Goal: Information Seeking & Learning: Check status

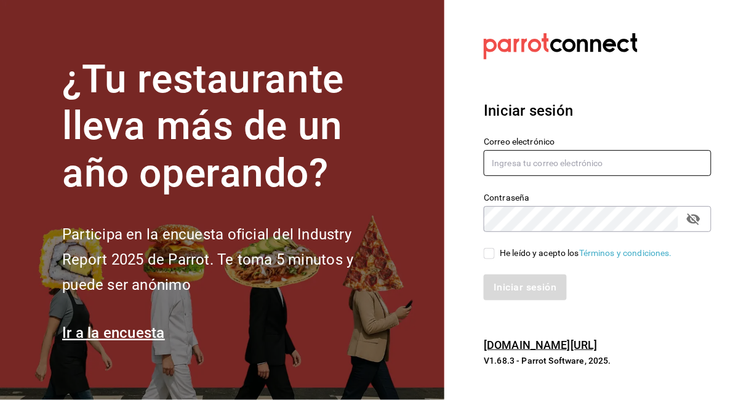
type input "1"
click at [550, 176] on input "1" at bounding box center [598, 163] width 228 height 26
type input "[EMAIL_ADDRESS][DOMAIN_NAME]"
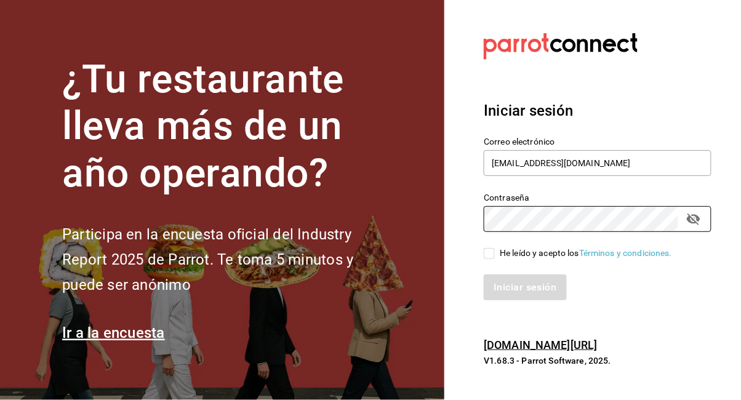
scroll to position [2, 0]
click at [488, 260] on label "He leído y acepto los Términos y condiciones." at bounding box center [578, 253] width 188 height 13
click at [488, 259] on input "He leído y acepto los Términos y condiciones." at bounding box center [489, 253] width 11 height 11
checkbox input "true"
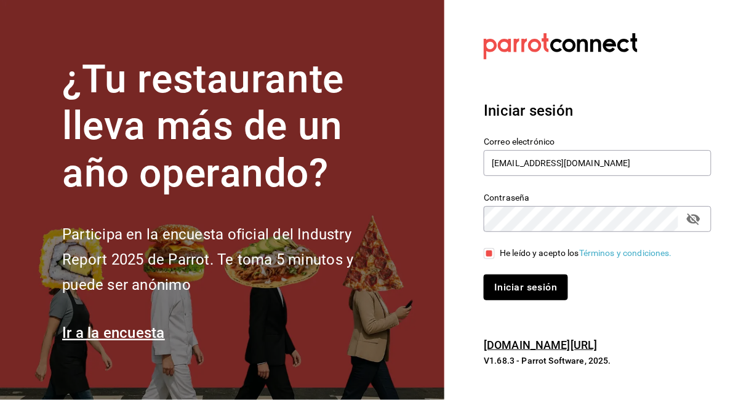
click at [504, 294] on font "Iniciar sesión" at bounding box center [525, 288] width 63 height 12
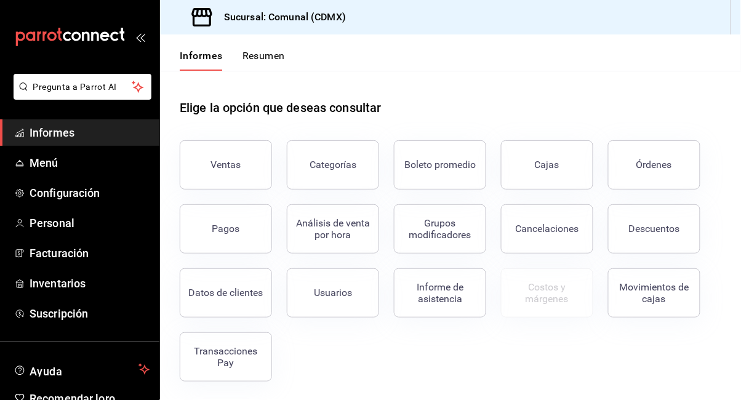
click at [237, 176] on button "Ventas" at bounding box center [226, 164] width 92 height 49
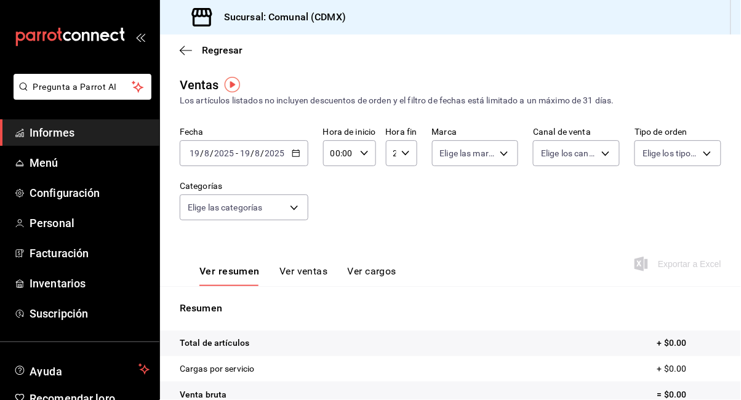
click at [295, 148] on div "[DATE] [DATE] - [DATE] [DATE]" at bounding box center [244, 153] width 129 height 26
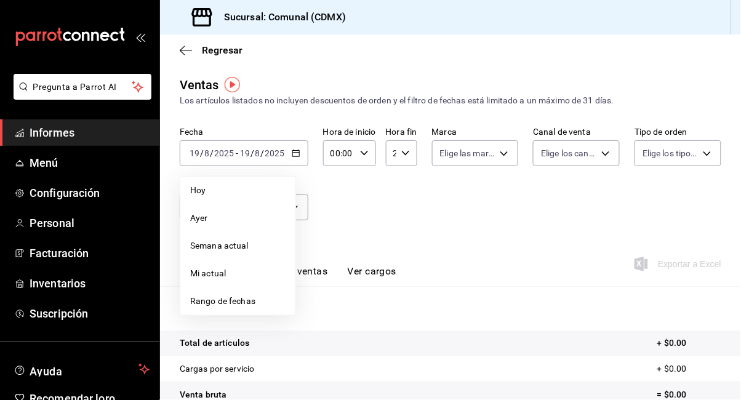
click at [187, 57] on div "Regresar" at bounding box center [450, 49] width 581 height 31
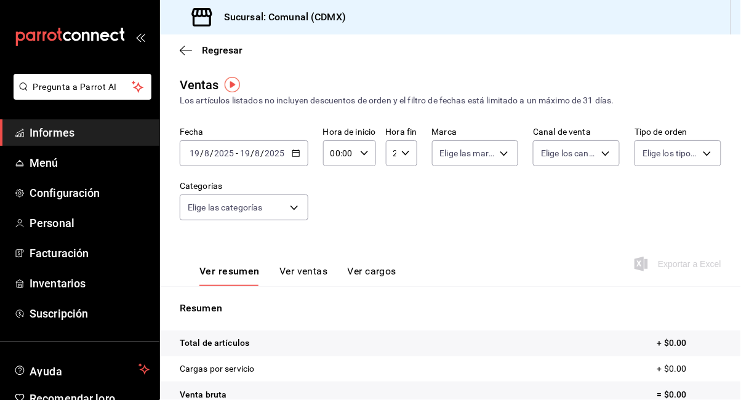
click at [220, 49] on font "Regresar" at bounding box center [222, 50] width 41 height 12
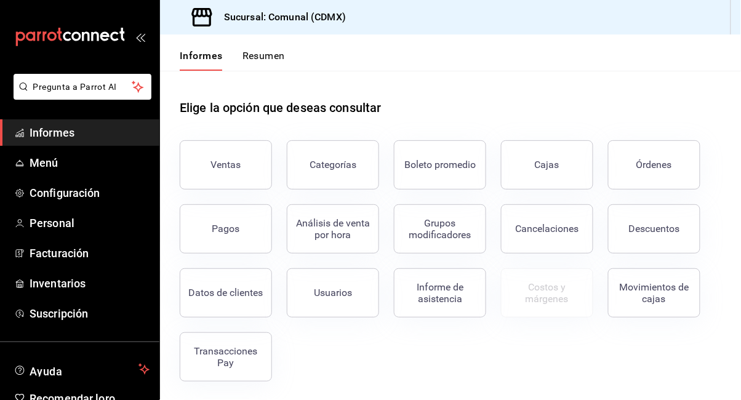
click at [536, 179] on button "Cajas" at bounding box center [547, 164] width 92 height 49
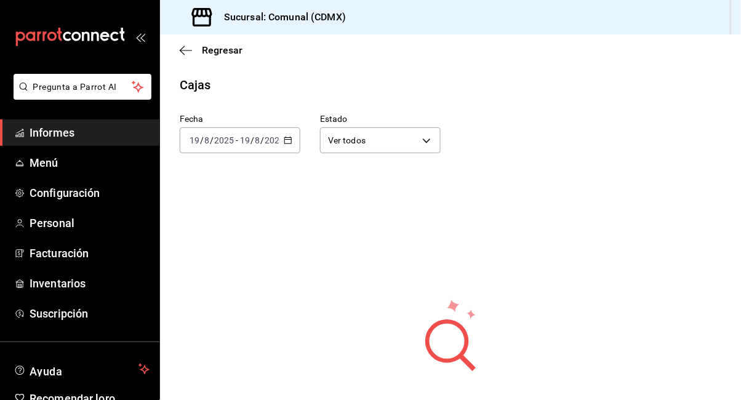
click at [282, 136] on div "[DATE] [DATE] - [DATE] [DATE]" at bounding box center [240, 140] width 121 height 26
click at [291, 142] on icon "button" at bounding box center [288, 140] width 9 height 9
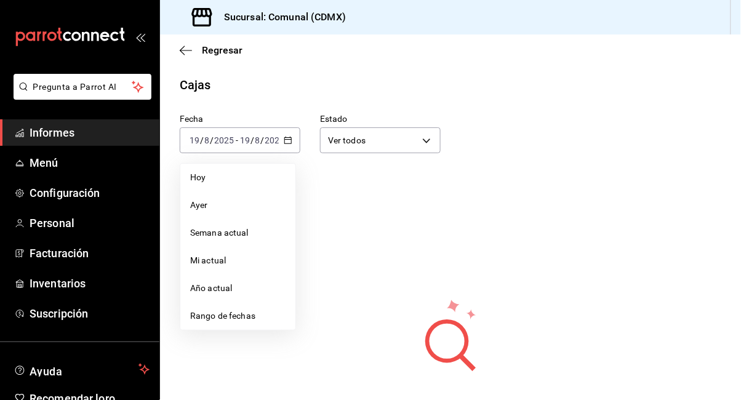
click at [248, 317] on font "Rango de fechas" at bounding box center [222, 316] width 65 height 10
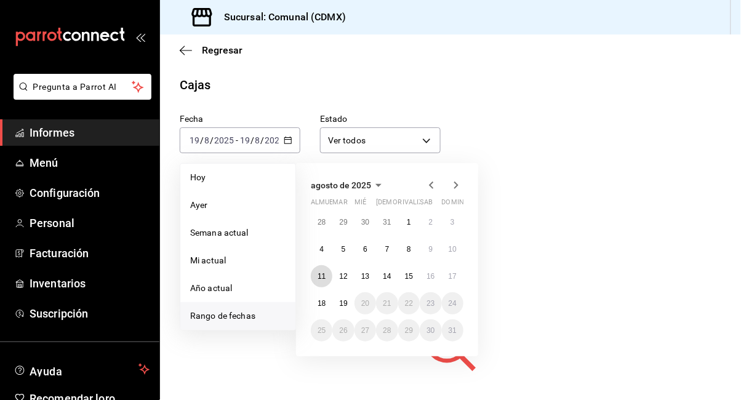
click at [325, 279] on font "11" at bounding box center [322, 276] width 8 height 9
click at [323, 279] on font "11" at bounding box center [322, 276] width 8 height 9
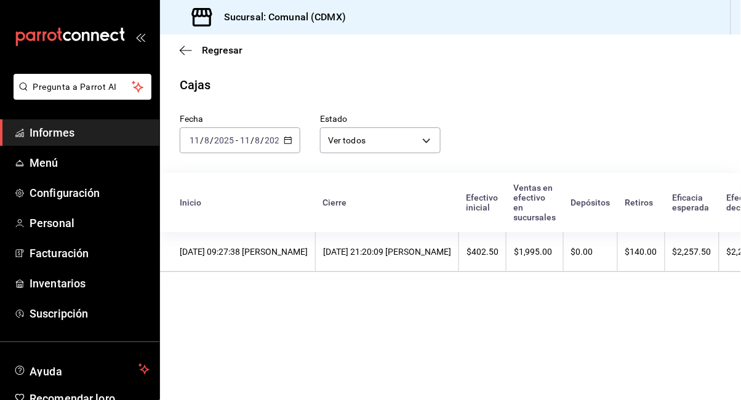
click at [189, 49] on icon "button" at bounding box center [186, 50] width 12 height 11
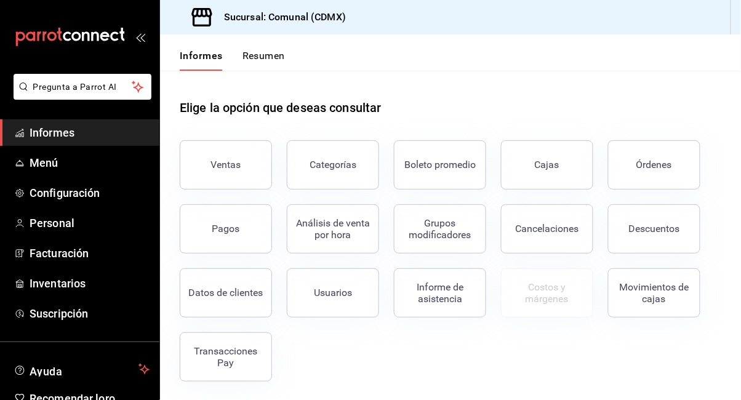
click at [644, 303] on button "Movimientos de cajas" at bounding box center [654, 292] width 92 height 49
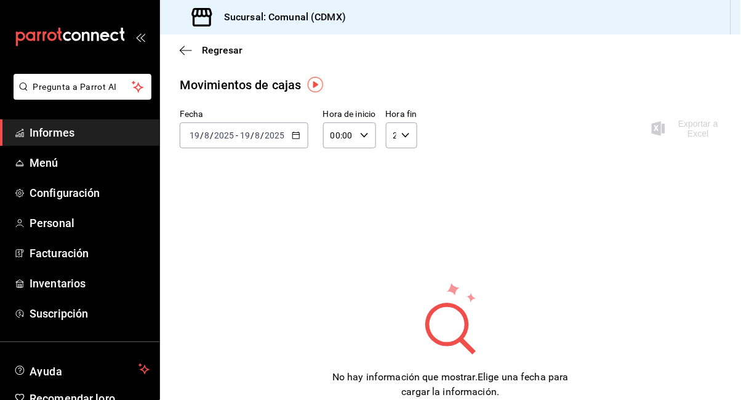
click at [297, 135] on icon "button" at bounding box center [296, 135] width 9 height 9
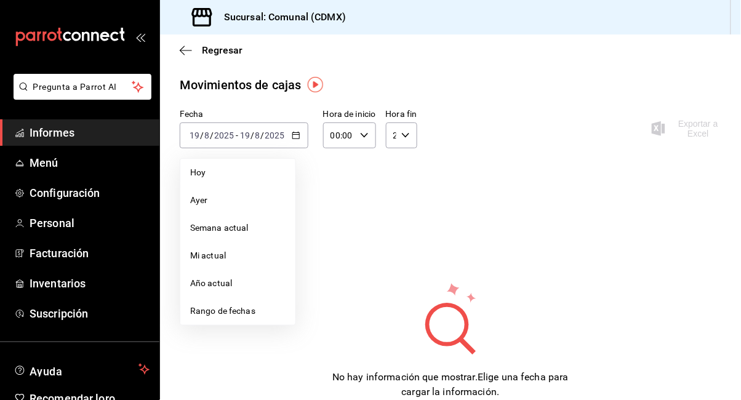
click at [247, 312] on font "Rango de fechas" at bounding box center [222, 311] width 65 height 10
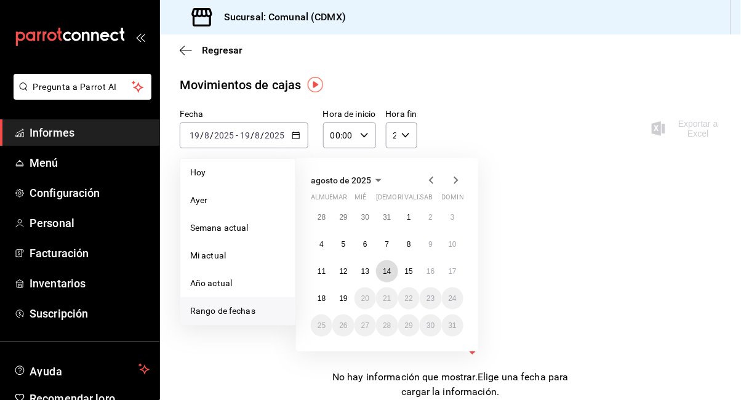
click at [388, 272] on font "14" at bounding box center [387, 271] width 8 height 9
click at [389, 270] on font "14" at bounding box center [387, 271] width 8 height 9
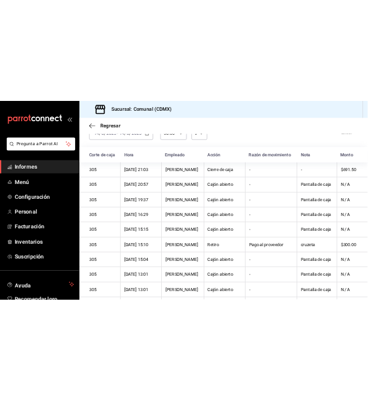
scroll to position [124, 0]
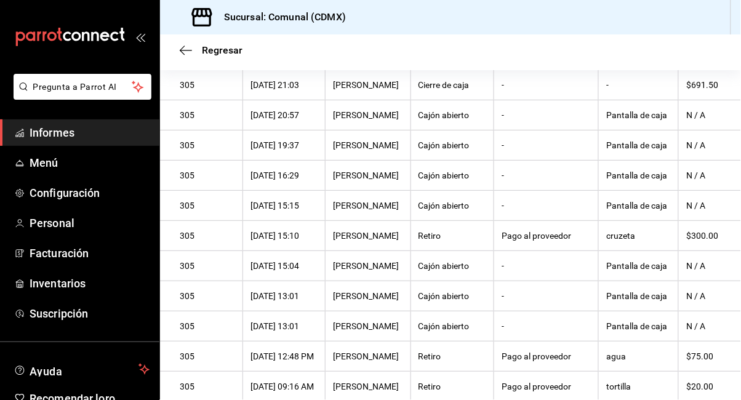
click at [195, 51] on span "Regresar" at bounding box center [211, 50] width 63 height 12
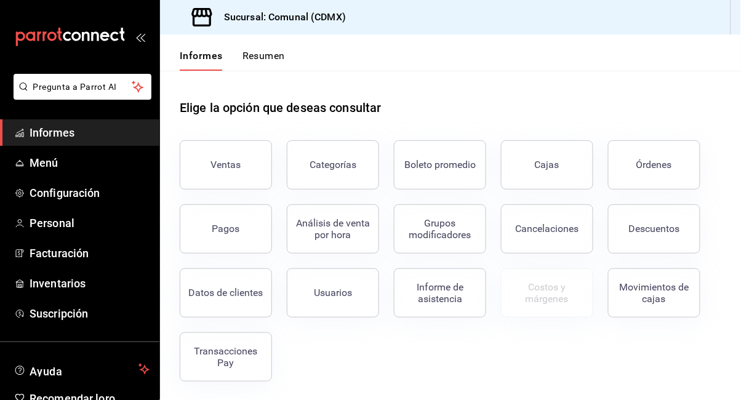
click at [653, 290] on font "Movimientos de cajas" at bounding box center [655, 292] width 70 height 23
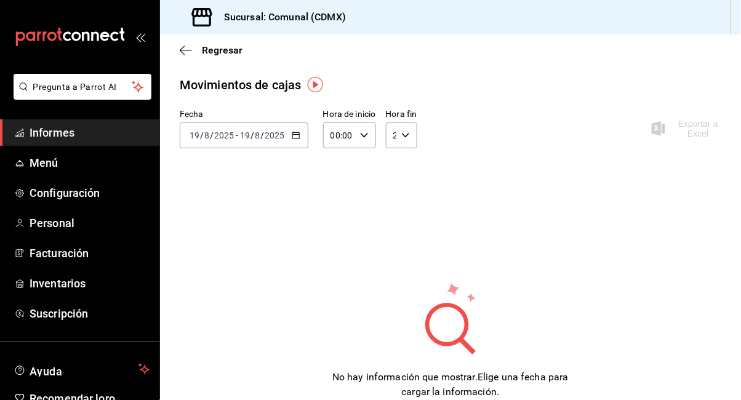
click at [291, 140] on div "[DATE] [DATE] - [DATE] [DATE]" at bounding box center [244, 135] width 129 height 26
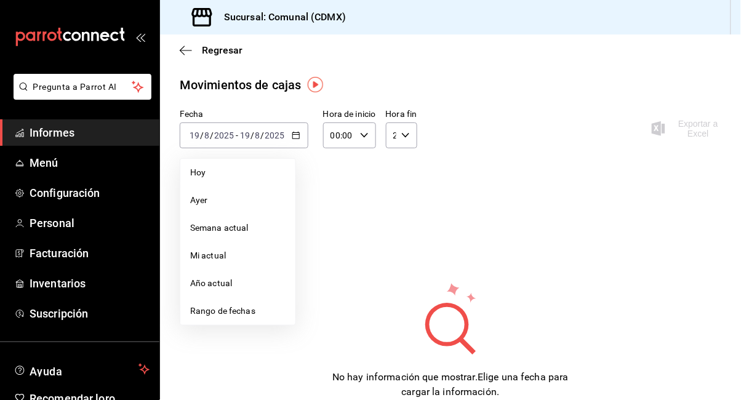
click at [239, 313] on font "Rango de fechas" at bounding box center [222, 311] width 65 height 10
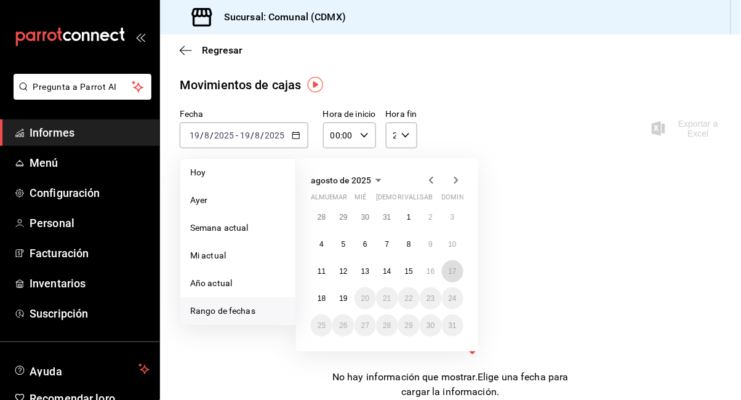
click at [453, 270] on font "17" at bounding box center [453, 271] width 8 height 9
click at [454, 270] on font "17" at bounding box center [453, 271] width 8 height 9
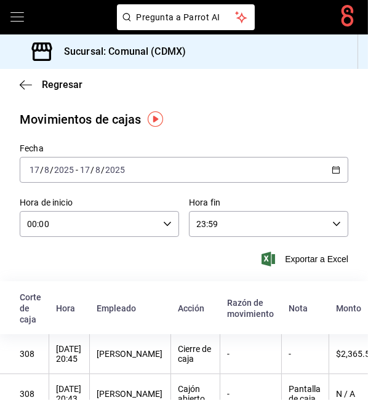
click at [347, 158] on div "[DATE] [DATE] - [DATE] [DATE]" at bounding box center [184, 170] width 329 height 26
click at [339, 168] on icon "button" at bounding box center [336, 170] width 9 height 9
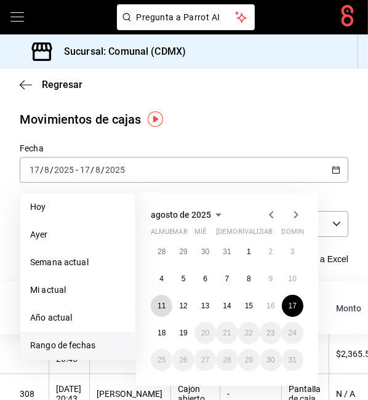
click at [158, 303] on font "11" at bounding box center [162, 306] width 8 height 9
click at [164, 303] on font "11" at bounding box center [162, 306] width 8 height 9
click at [171, 303] on th "Acción" at bounding box center [195, 307] width 49 height 53
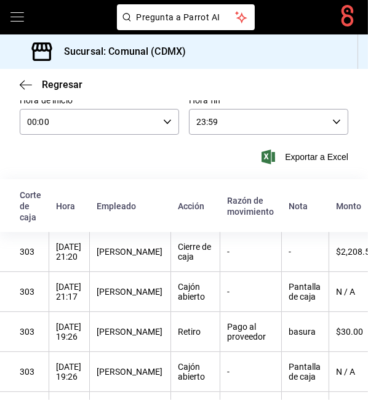
scroll to position [0, 15]
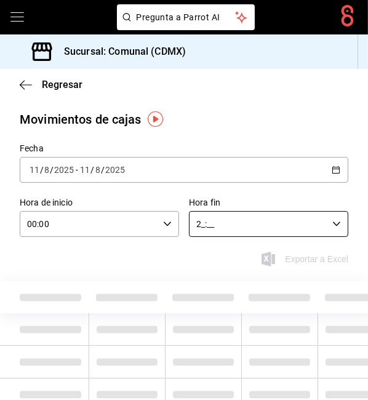
type input "2_:__"
click at [262, 51] on div "Sucursal: Comunal (CDMX)" at bounding box center [184, 51] width 368 height 34
click at [26, 84] on icon "button" at bounding box center [26, 84] width 12 height 11
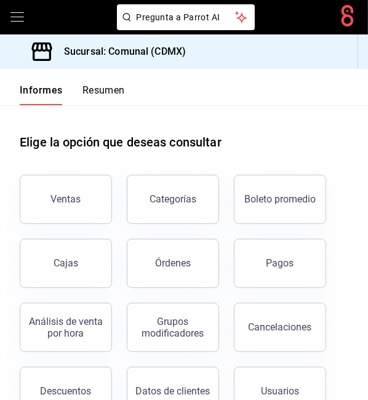
scroll to position [124, 0]
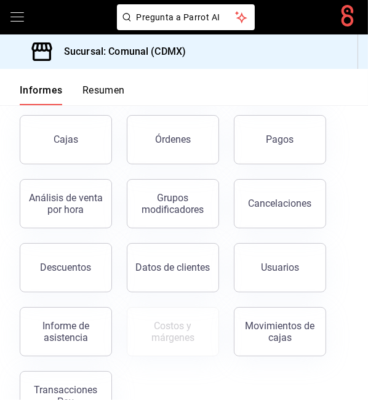
click at [286, 317] on button "Movimientos de cajas" at bounding box center [280, 331] width 92 height 49
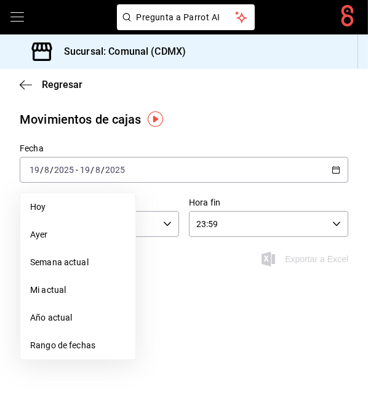
click at [80, 348] on font "Rango de fechas" at bounding box center [62, 345] width 65 height 10
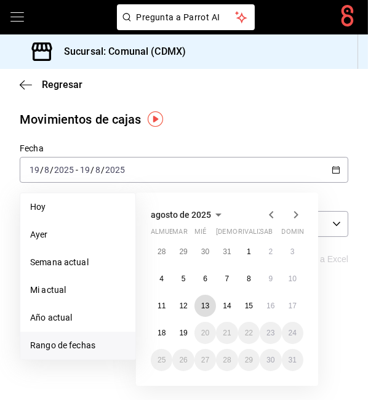
click at [205, 304] on font "13" at bounding box center [205, 306] width 8 height 9
click at [206, 304] on font "13" at bounding box center [205, 306] width 8 height 9
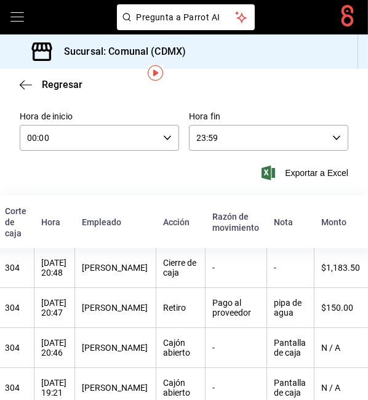
scroll to position [41, 0]
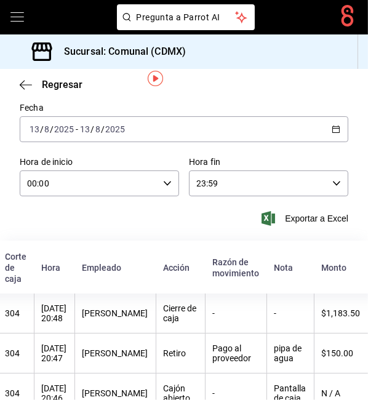
click at [337, 122] on div "[DATE] [DATE] - [DATE] [DATE]" at bounding box center [184, 129] width 329 height 26
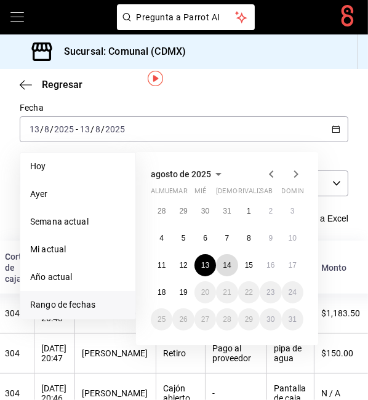
click at [227, 263] on font "14" at bounding box center [227, 265] width 8 height 9
click at [225, 266] on font "14" at bounding box center [227, 265] width 8 height 9
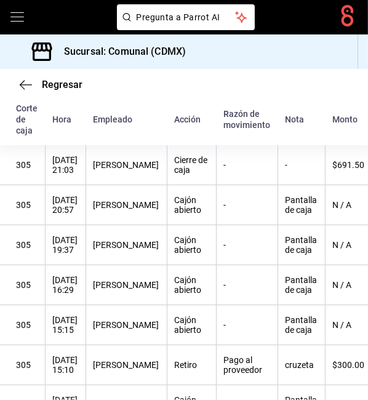
scroll to position [173, 0]
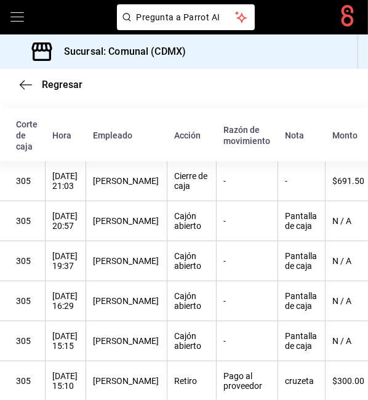
click at [364, 399] on th "$300.00" at bounding box center [355, 381] width 60 height 40
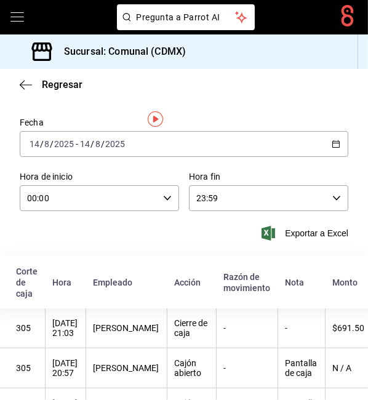
scroll to position [0, 0]
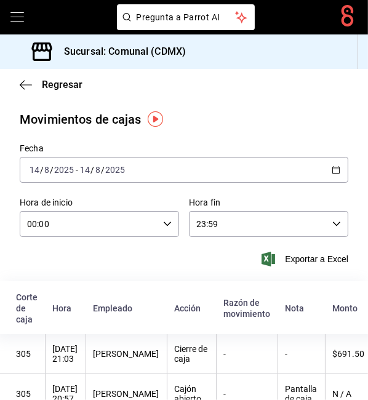
click at [347, 159] on div "[DATE] [DATE] - [DATE] [DATE]" at bounding box center [184, 170] width 329 height 26
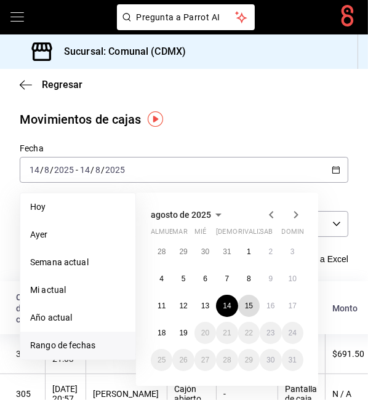
click at [249, 301] on button "15" at bounding box center [249, 306] width 22 height 22
click at [250, 302] on font "15" at bounding box center [249, 306] width 8 height 9
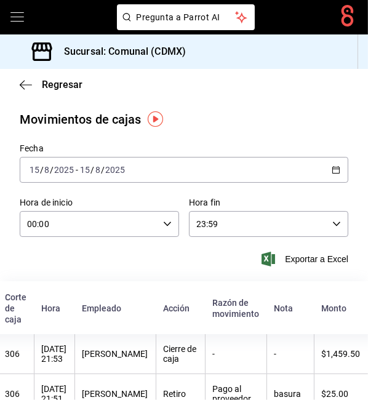
click at [347, 169] on div "[DATE] [DATE] - [DATE] [DATE]" at bounding box center [184, 170] width 329 height 26
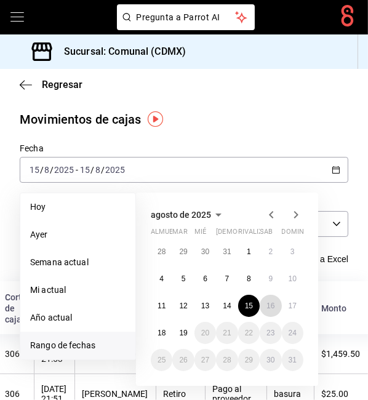
click at [270, 300] on button "16" at bounding box center [271, 306] width 22 height 22
click at [270, 305] on font "16" at bounding box center [271, 306] width 8 height 9
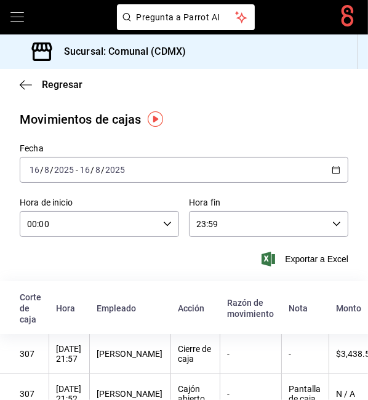
click at [341, 166] on div "[DATE] [DATE] - [DATE] [DATE]" at bounding box center [184, 170] width 329 height 26
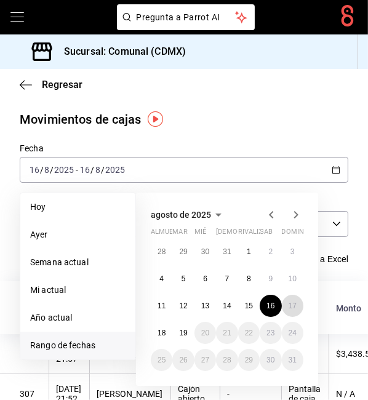
click at [289, 306] on font "17" at bounding box center [293, 306] width 8 height 9
click at [287, 303] on button "17" at bounding box center [293, 306] width 22 height 22
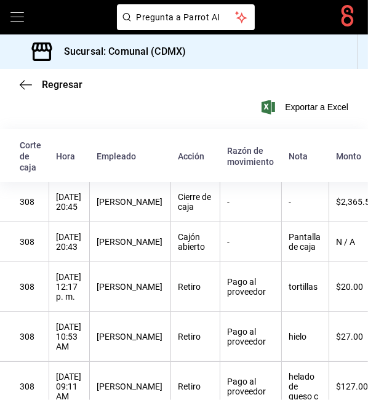
scroll to position [0, 15]
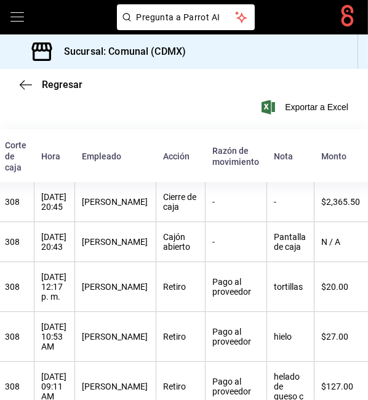
click at [33, 86] on span "Regresar" at bounding box center [51, 85] width 63 height 12
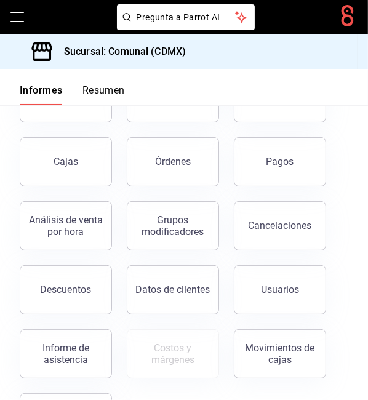
scroll to position [124, 0]
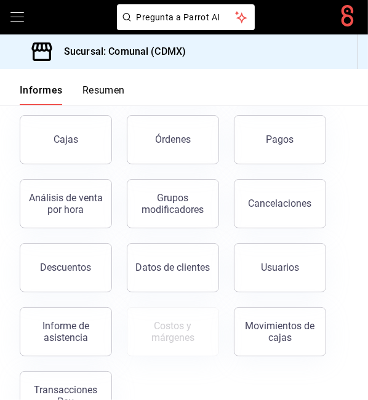
click at [89, 384] on div "Transacciones Pay" at bounding box center [66, 395] width 76 height 23
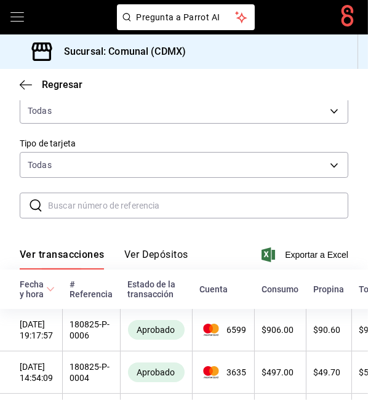
scroll to position [276, 0]
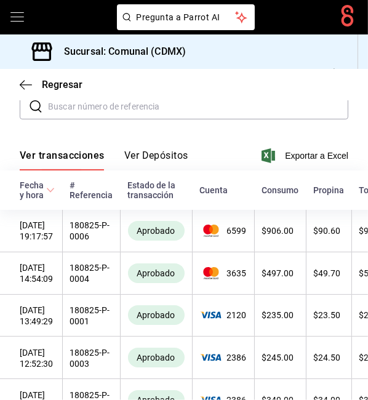
click at [29, 86] on icon "button" at bounding box center [26, 84] width 12 height 11
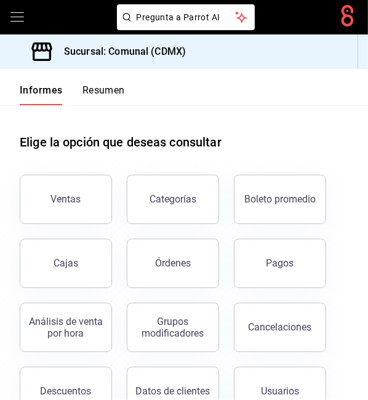
click at [77, 191] on button "Ventas" at bounding box center [66, 199] width 92 height 49
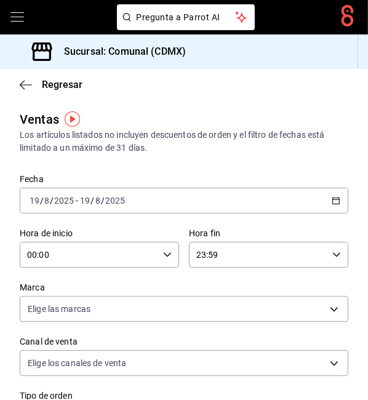
click at [342, 195] on div "[DATE] [DATE] - [DATE] [DATE]" at bounding box center [184, 201] width 329 height 26
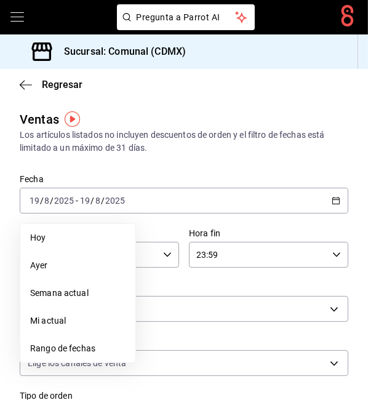
click at [90, 345] on font "Rango de fechas" at bounding box center [62, 348] width 65 height 10
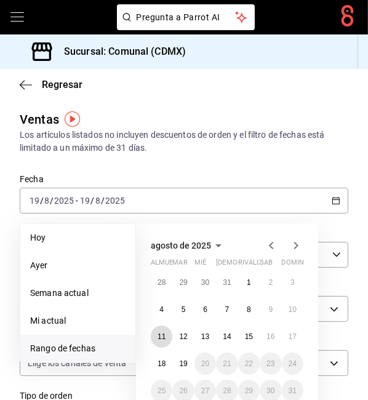
click at [162, 339] on font "11" at bounding box center [162, 336] width 8 height 9
click at [163, 337] on font "11" at bounding box center [162, 336] width 8 height 9
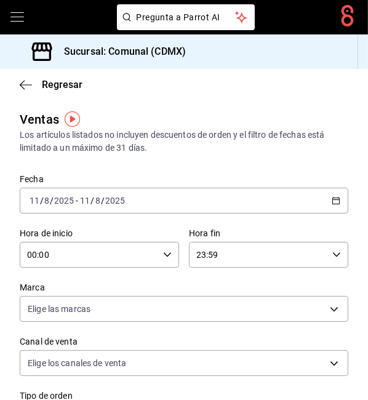
click at [40, 83] on span "Regresar" at bounding box center [51, 85] width 63 height 12
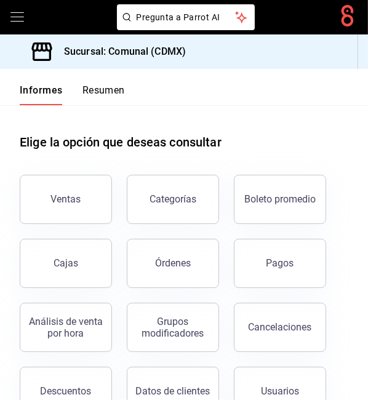
click at [76, 255] on button "Cajas" at bounding box center [66, 263] width 92 height 49
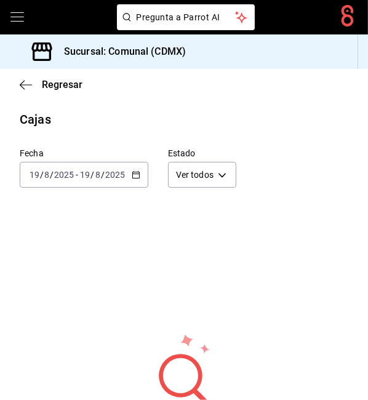
click at [130, 172] on div "[DATE] [DATE] - [DATE] [DATE]" at bounding box center [84, 175] width 129 height 26
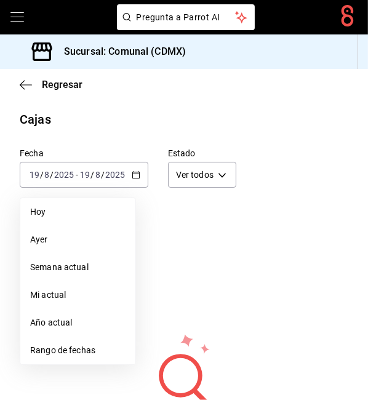
click at [97, 351] on span "Rango de fechas" at bounding box center [77, 350] width 95 height 13
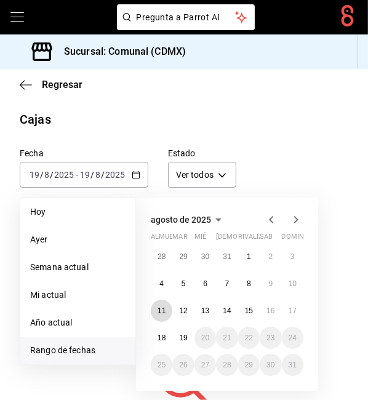
click at [163, 303] on button "11" at bounding box center [162, 311] width 22 height 22
click at [161, 308] on font "11" at bounding box center [162, 311] width 8 height 9
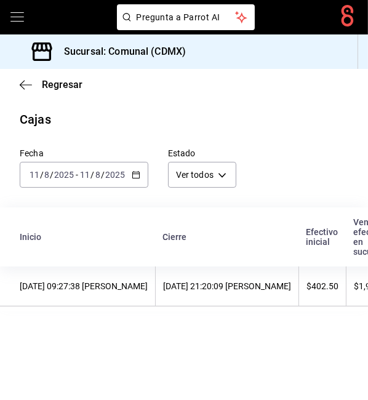
click at [139, 172] on icon "button" at bounding box center [136, 175] width 9 height 9
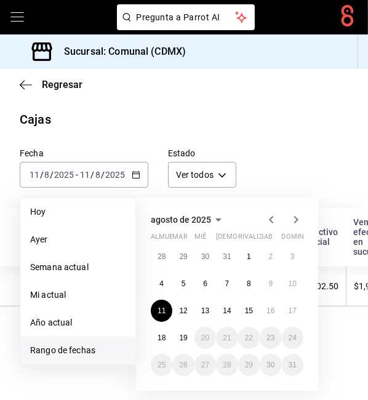
click at [41, 93] on div "Regresar" at bounding box center [184, 84] width 368 height 31
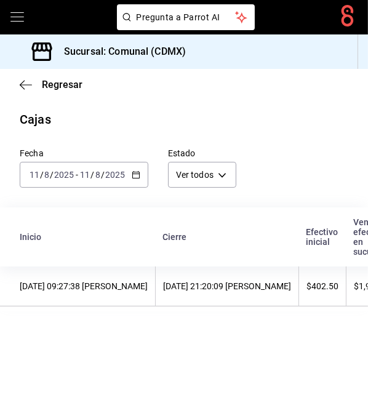
click at [41, 83] on span "Regresar" at bounding box center [51, 85] width 63 height 12
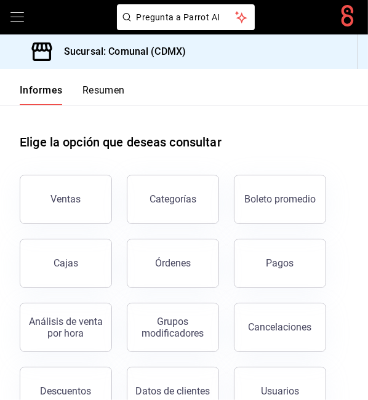
click at [82, 200] on button "Ventas" at bounding box center [66, 199] width 92 height 49
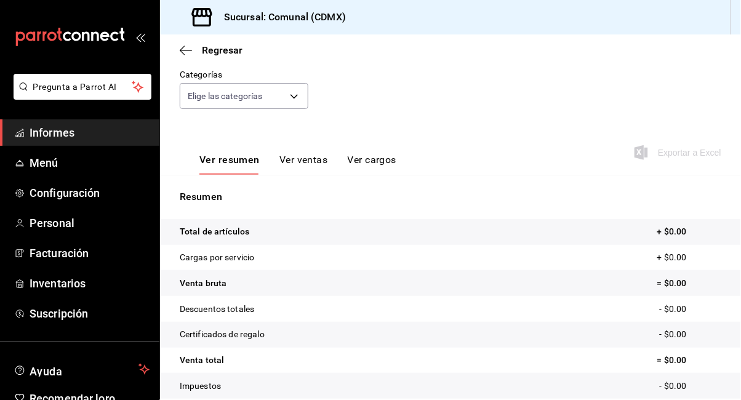
scroll to position [108, 0]
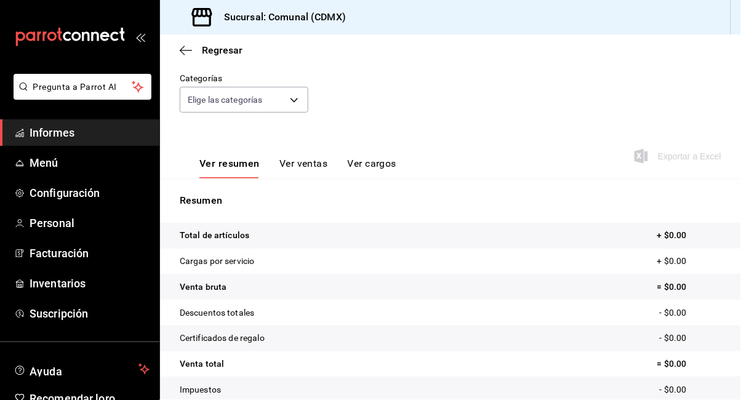
click at [292, 152] on div "Ver resumen Ver ventas Ver cargos" at bounding box center [288, 160] width 217 height 36
click at [311, 166] on font "Ver ventas" at bounding box center [303, 164] width 49 height 12
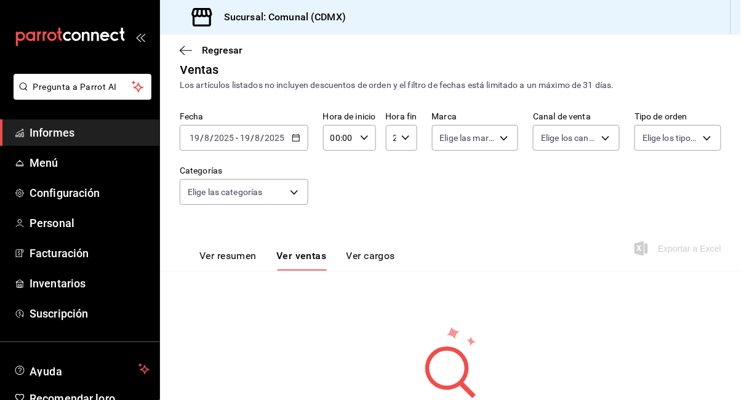
scroll to position [58, 0]
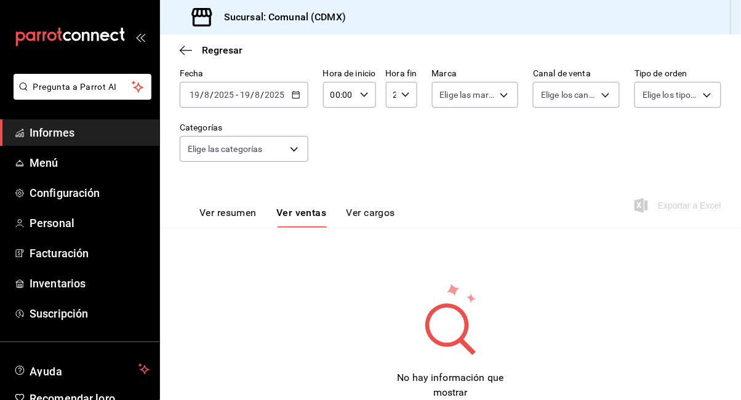
click at [297, 97] on icon "button" at bounding box center [296, 94] width 9 height 9
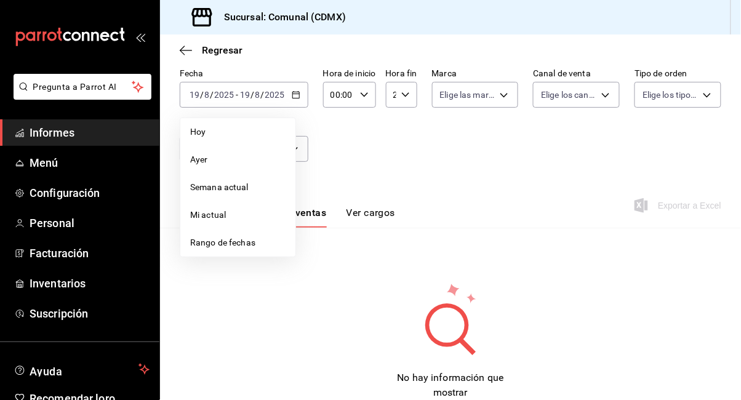
click at [244, 246] on font "Rango de fechas" at bounding box center [222, 243] width 65 height 10
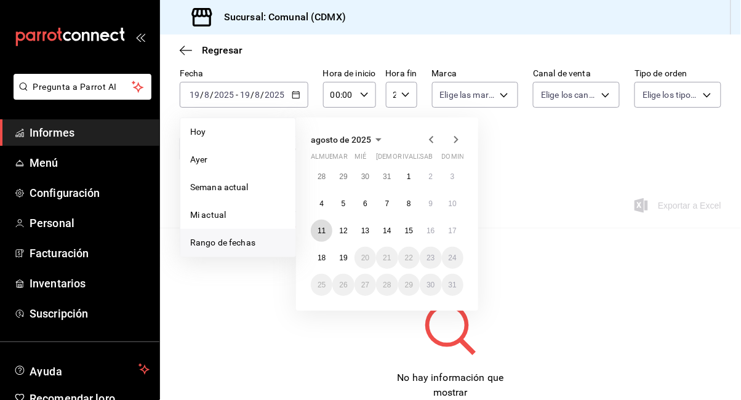
click at [316, 231] on button "11" at bounding box center [322, 231] width 22 height 22
click at [314, 234] on button "11" at bounding box center [322, 231] width 22 height 22
click at [316, 228] on div "Ventas Los artículos listados no incluyen descuentos de orden y el filtro de fe…" at bounding box center [450, 218] width 581 height 403
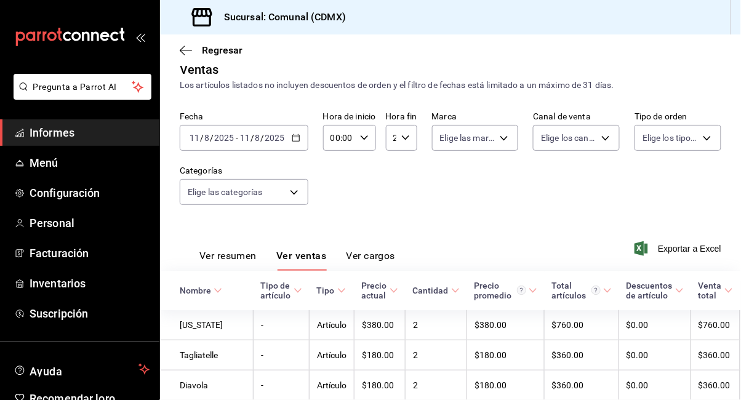
scroll to position [58, 0]
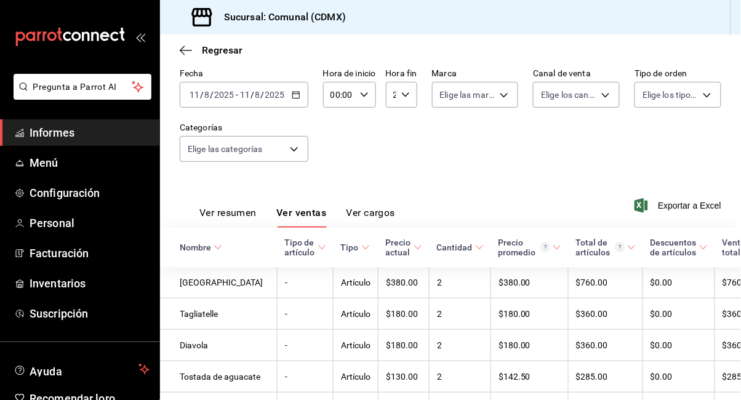
click at [209, 45] on font "Regresar" at bounding box center [222, 50] width 41 height 12
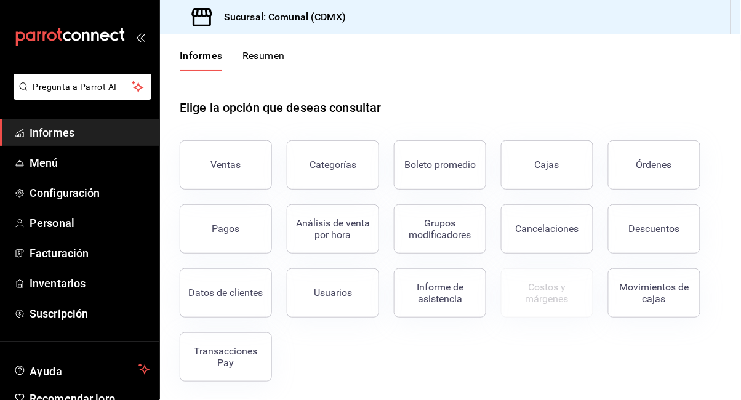
click at [250, 174] on button "Ventas" at bounding box center [226, 164] width 92 height 49
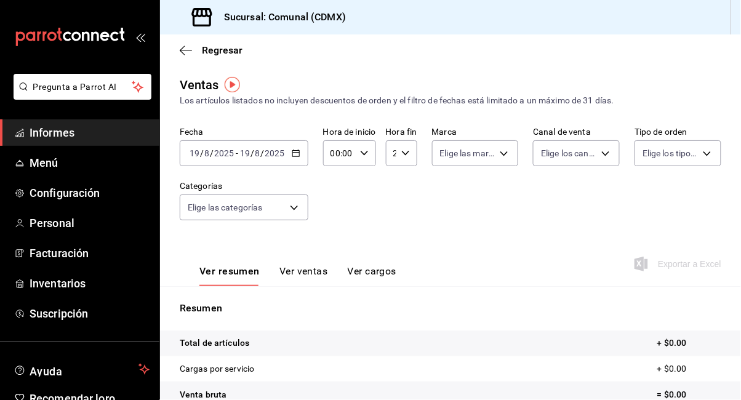
click at [218, 48] on font "Regresar" at bounding box center [222, 50] width 41 height 12
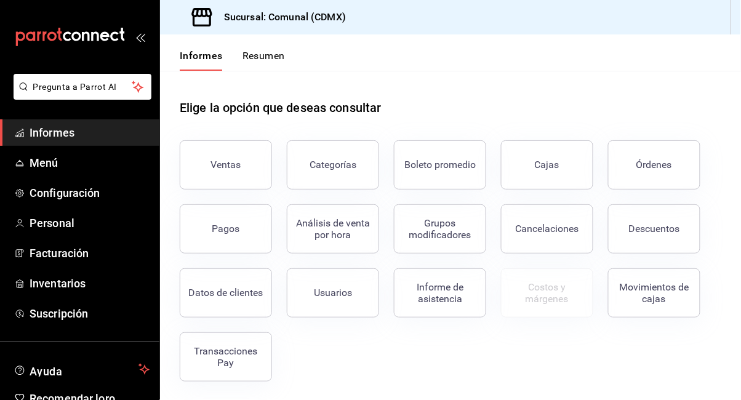
click at [242, 233] on button "Pagos" at bounding box center [226, 228] width 92 height 49
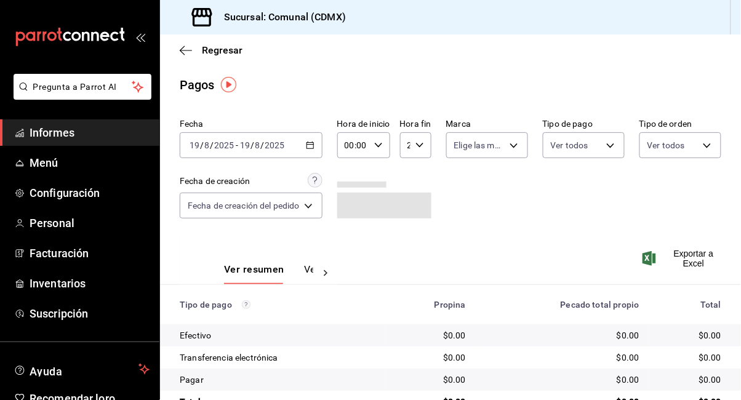
click at [313, 141] on icon "button" at bounding box center [310, 145] width 9 height 9
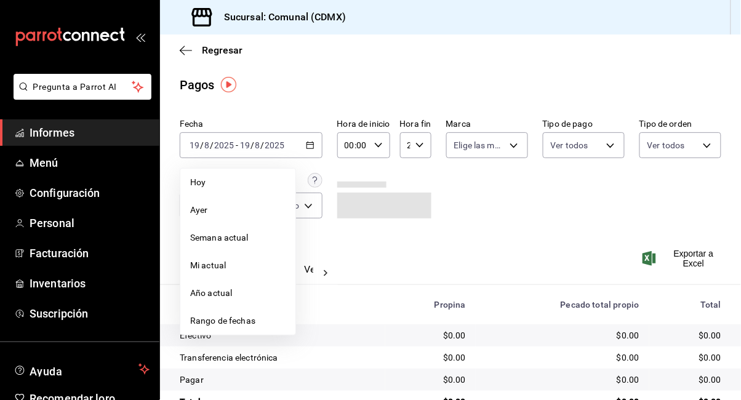
click at [241, 319] on font "Rango de fechas" at bounding box center [222, 321] width 65 height 10
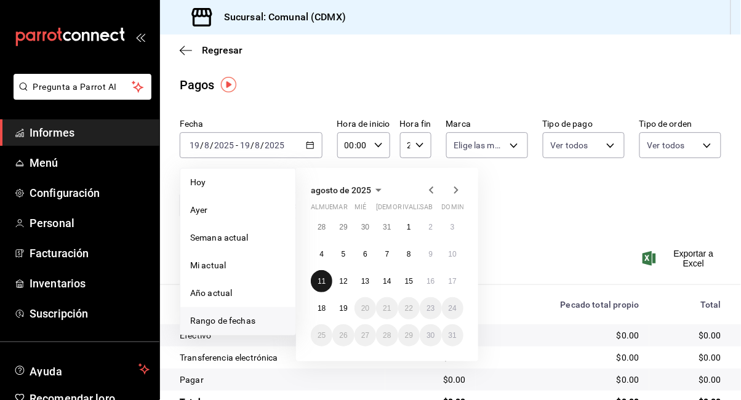
click at [321, 278] on font "11" at bounding box center [322, 281] width 8 height 9
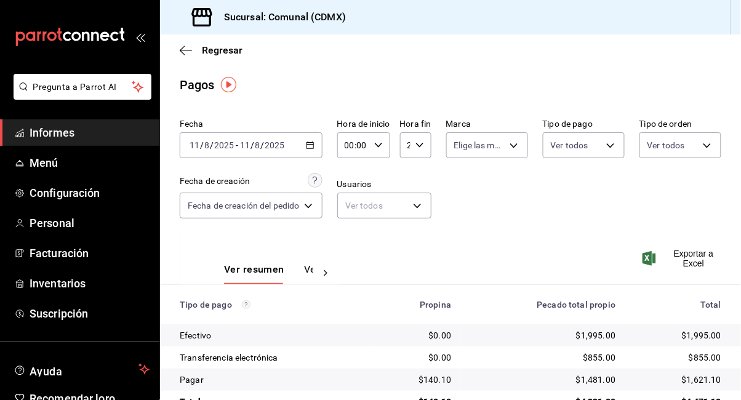
click at [307, 147] on div "[DATE] [DATE] - [DATE] [DATE]" at bounding box center [251, 145] width 143 height 26
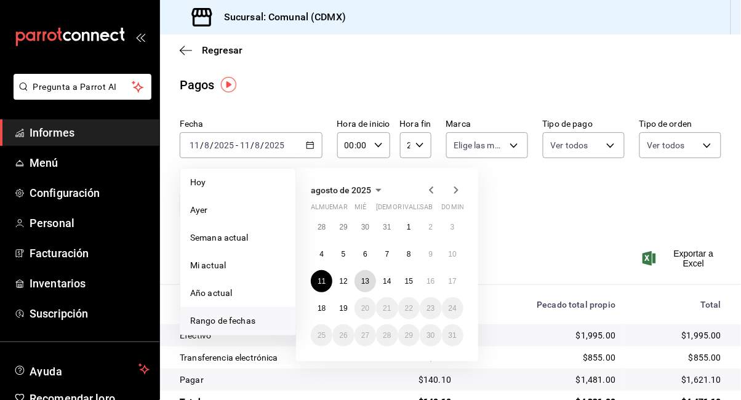
click at [363, 281] on font "13" at bounding box center [365, 281] width 8 height 9
click at [365, 282] on font "13" at bounding box center [365, 281] width 8 height 9
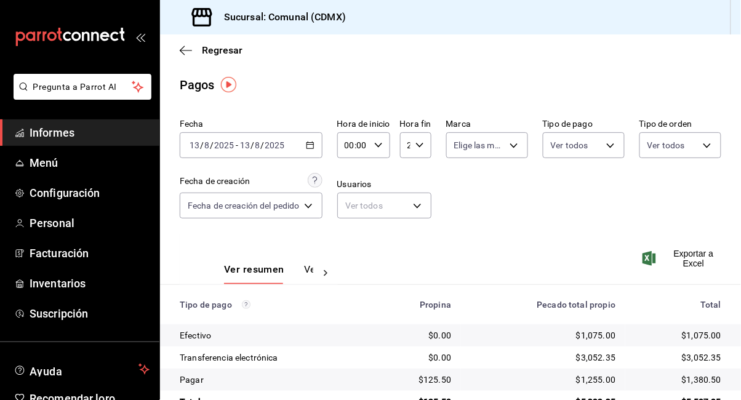
click at [315, 146] on icon "button" at bounding box center [310, 145] width 9 height 9
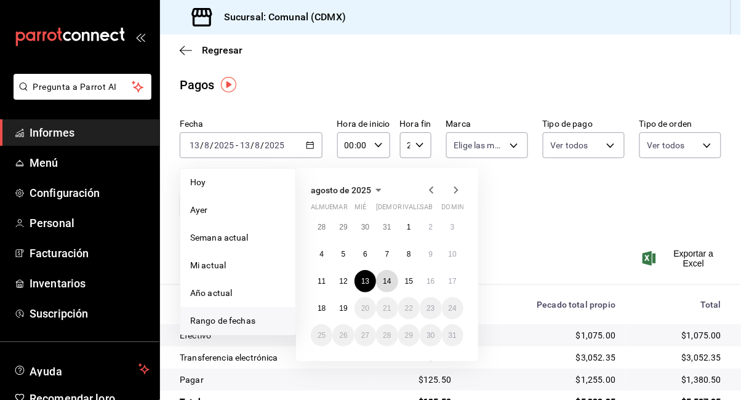
click at [386, 279] on font "14" at bounding box center [387, 281] width 8 height 9
click at [387, 282] on font "14" at bounding box center [387, 281] width 8 height 9
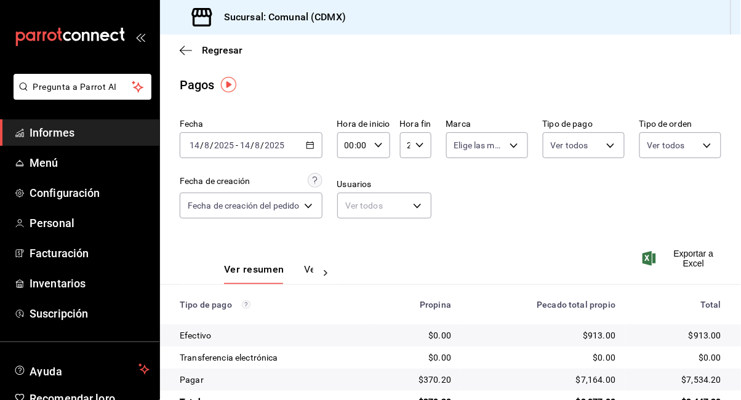
click at [314, 144] on icon "button" at bounding box center [310, 145] width 9 height 9
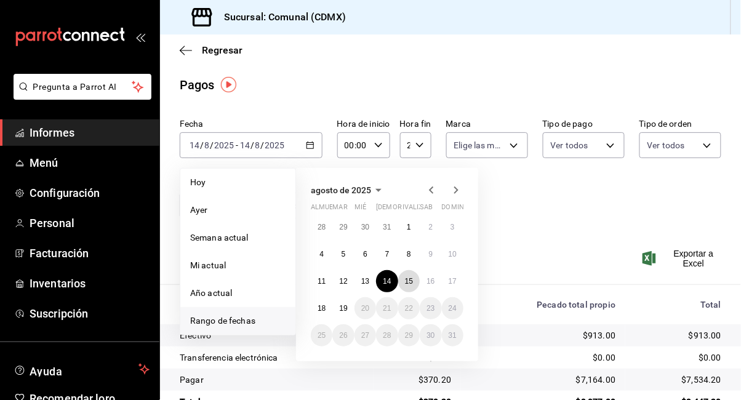
click at [411, 280] on font "15" at bounding box center [409, 281] width 8 height 9
click at [411, 281] on font "15" at bounding box center [409, 281] width 8 height 9
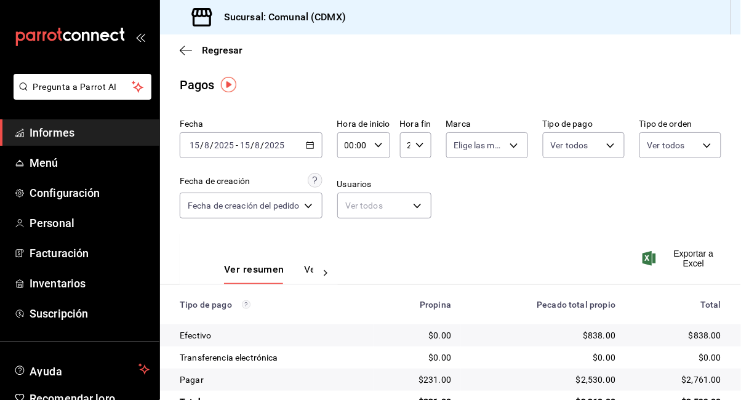
click at [308, 145] on icon "button" at bounding box center [310, 145] width 9 height 9
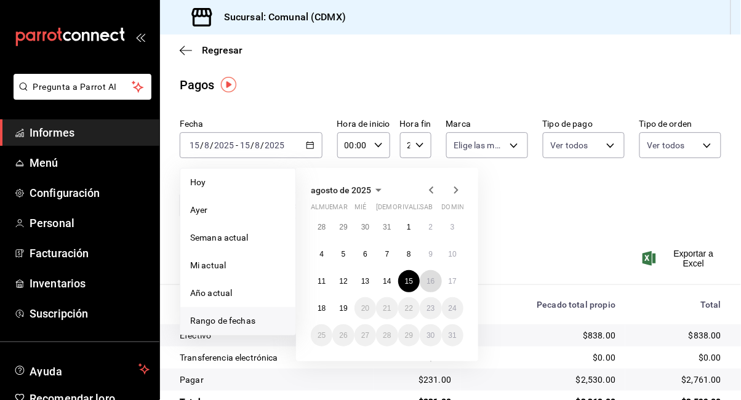
click at [432, 278] on font "16" at bounding box center [431, 281] width 8 height 9
click at [430, 279] on font "16" at bounding box center [431, 281] width 8 height 9
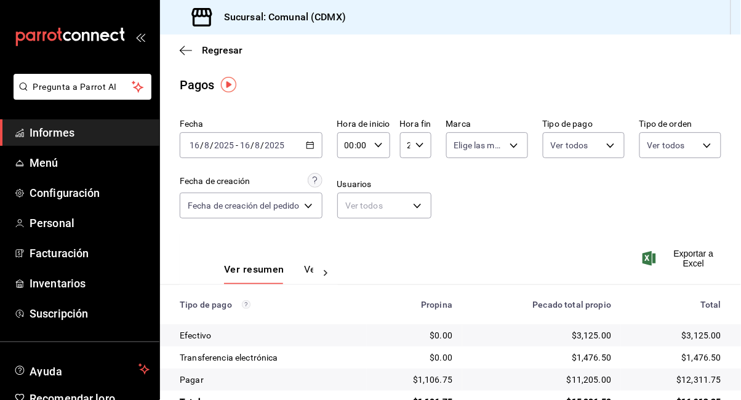
click at [308, 151] on div "[DATE] [DATE] - [DATE] [DATE]" at bounding box center [251, 145] width 143 height 26
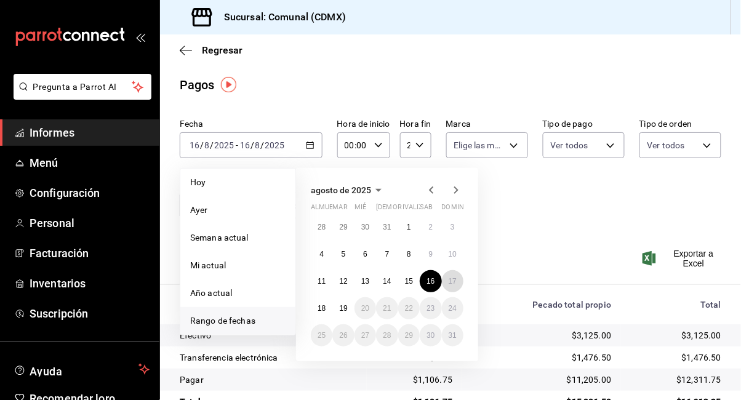
click at [456, 282] on font "17" at bounding box center [453, 281] width 8 height 9
click at [456, 283] on font "17" at bounding box center [453, 281] width 8 height 9
